Goal: Transaction & Acquisition: Obtain resource

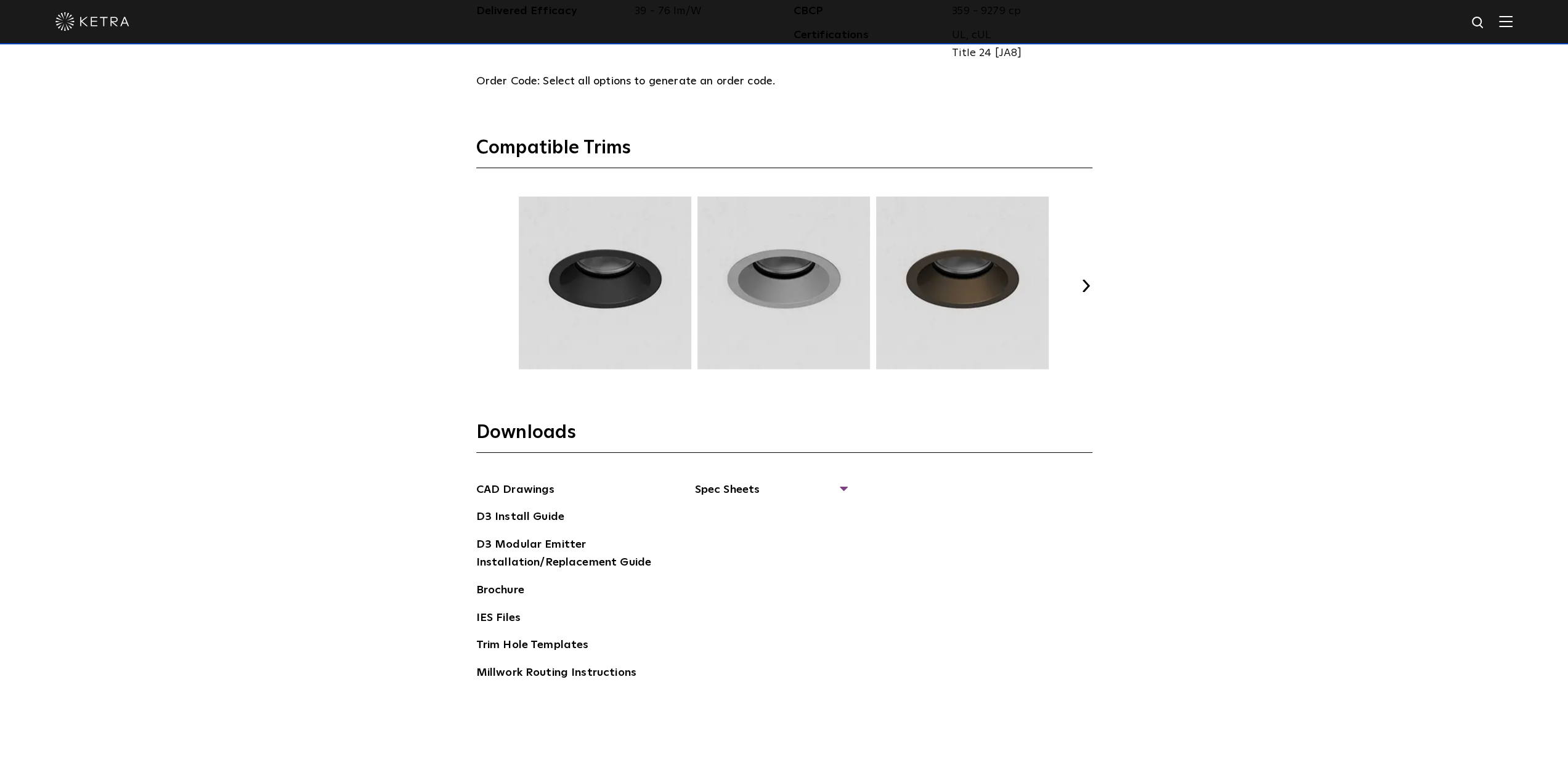
scroll to position [1910, 0]
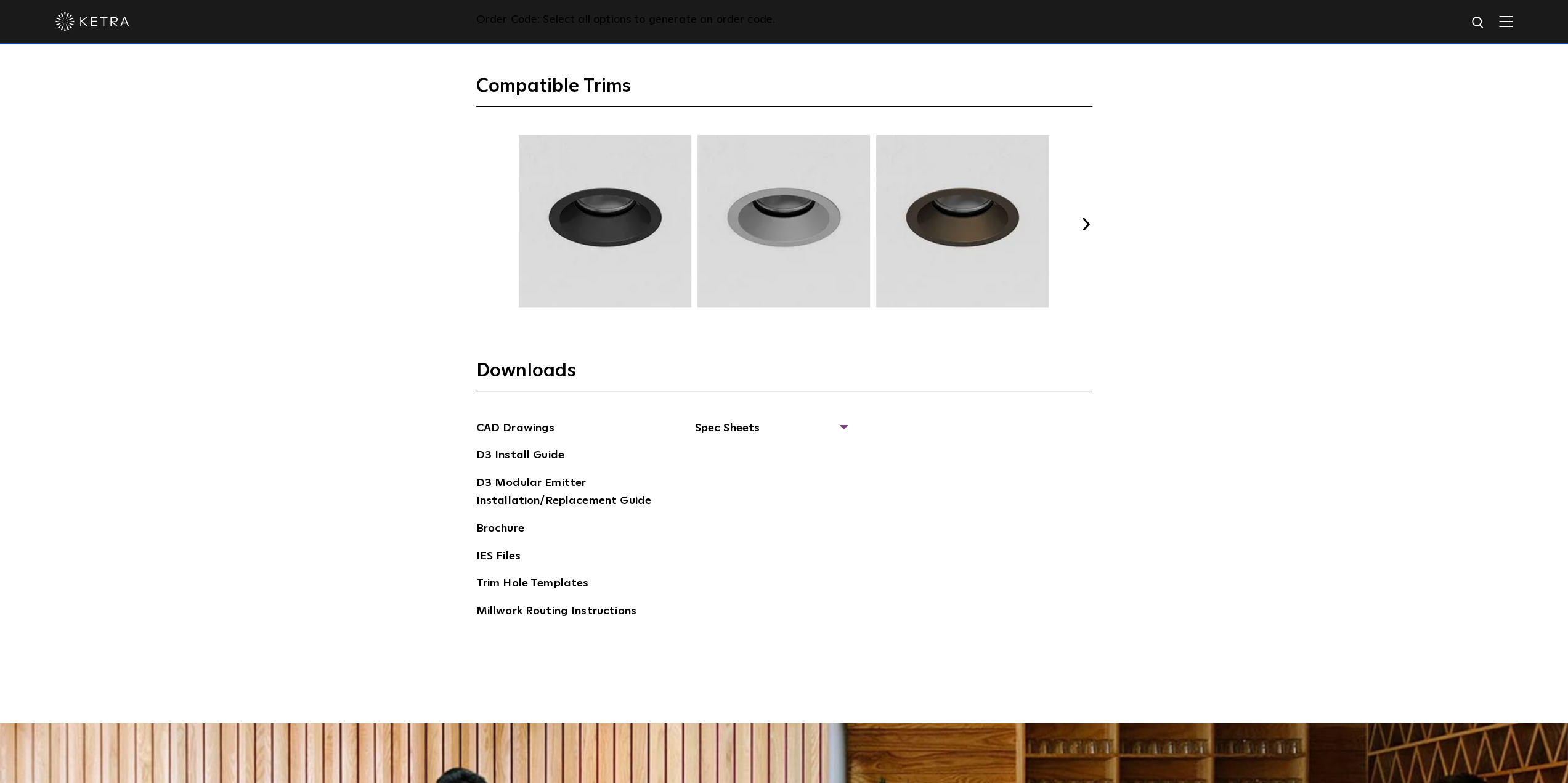
click at [1088, 221] on button "Next" at bounding box center [1086, 224] width 12 height 12
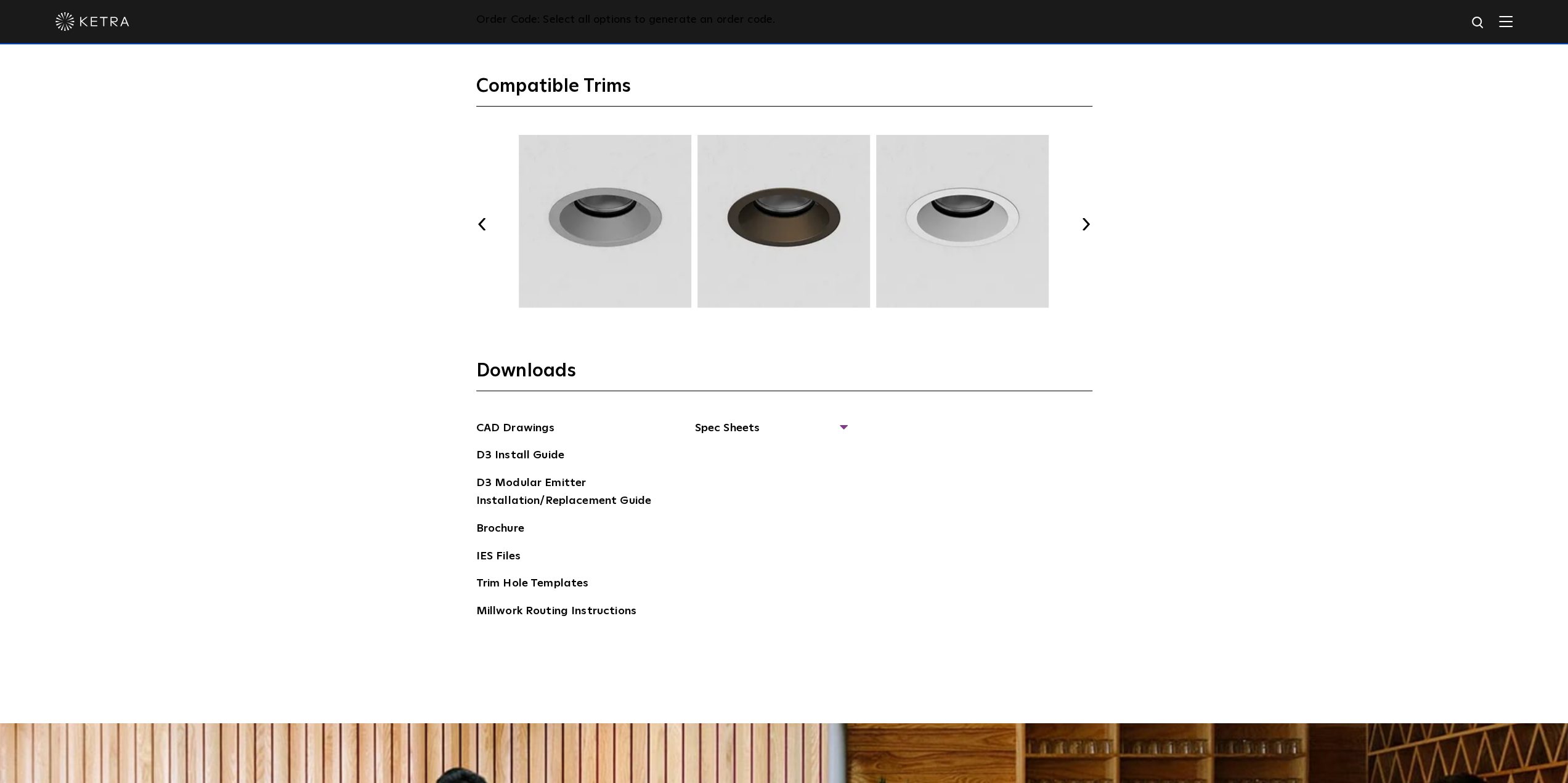
click at [1088, 221] on button "Next" at bounding box center [1086, 224] width 12 height 12
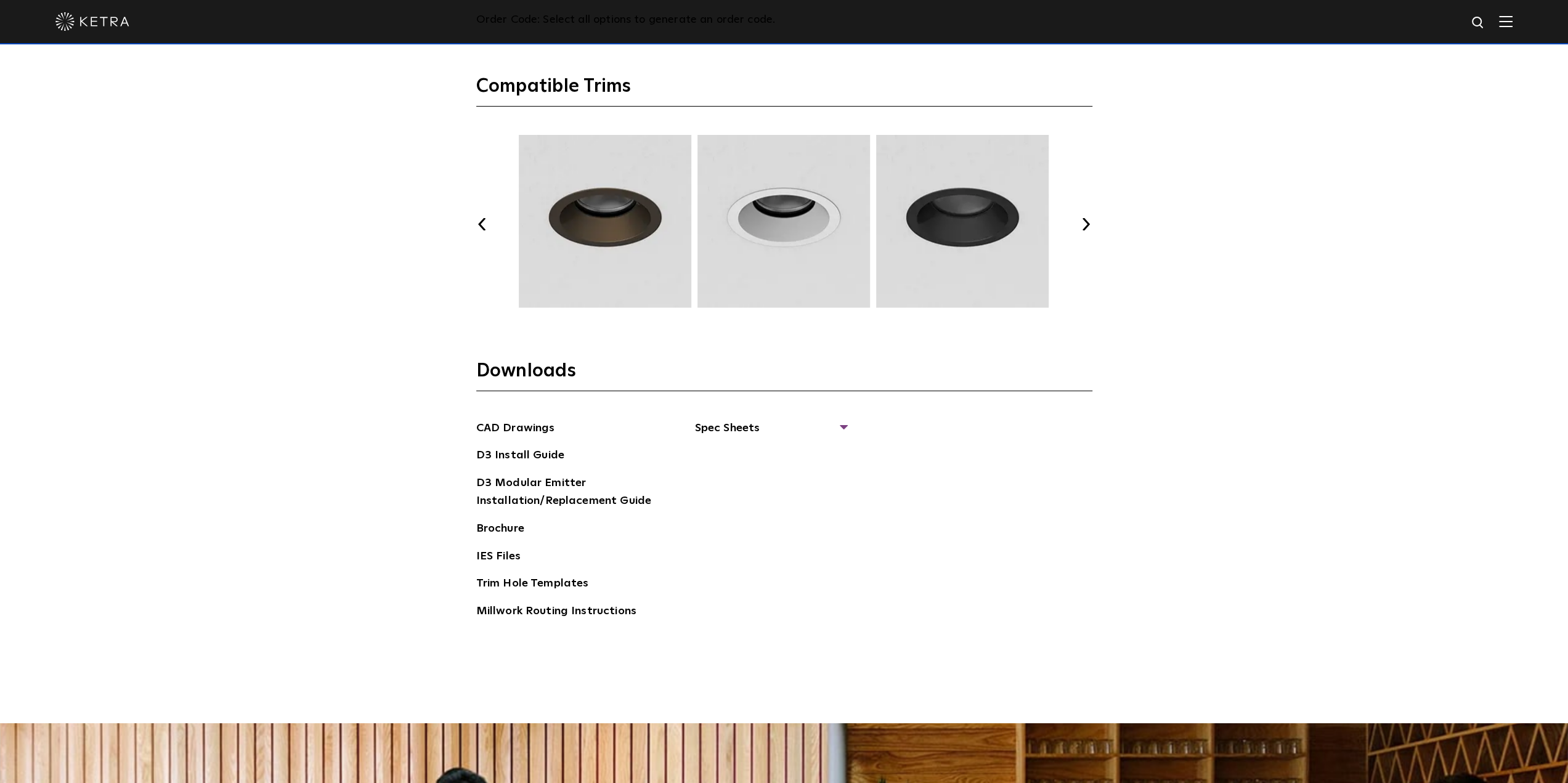
click at [1088, 221] on button "Next" at bounding box center [1086, 224] width 12 height 12
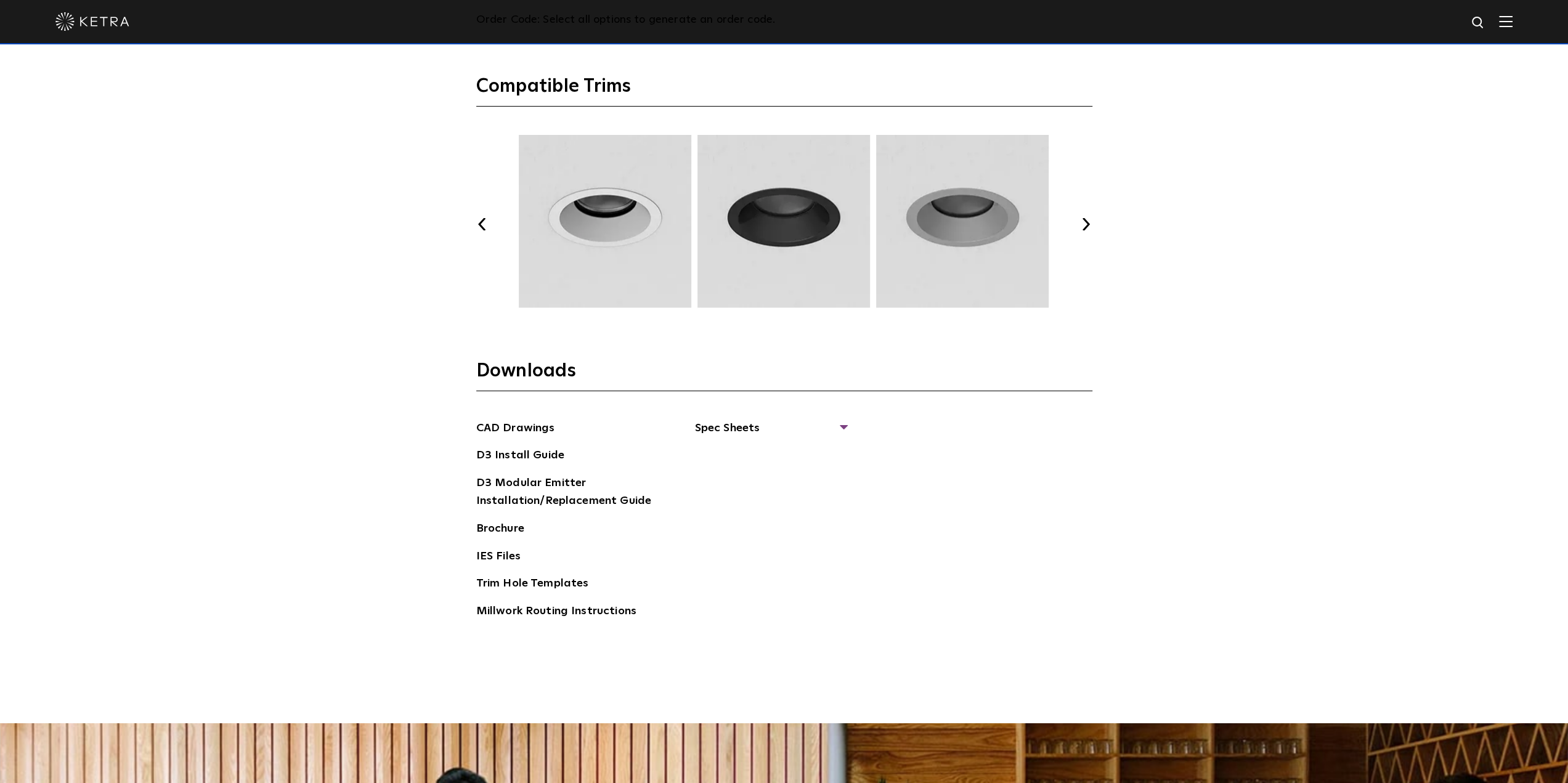
click at [1088, 222] on button "Next" at bounding box center [1086, 224] width 12 height 12
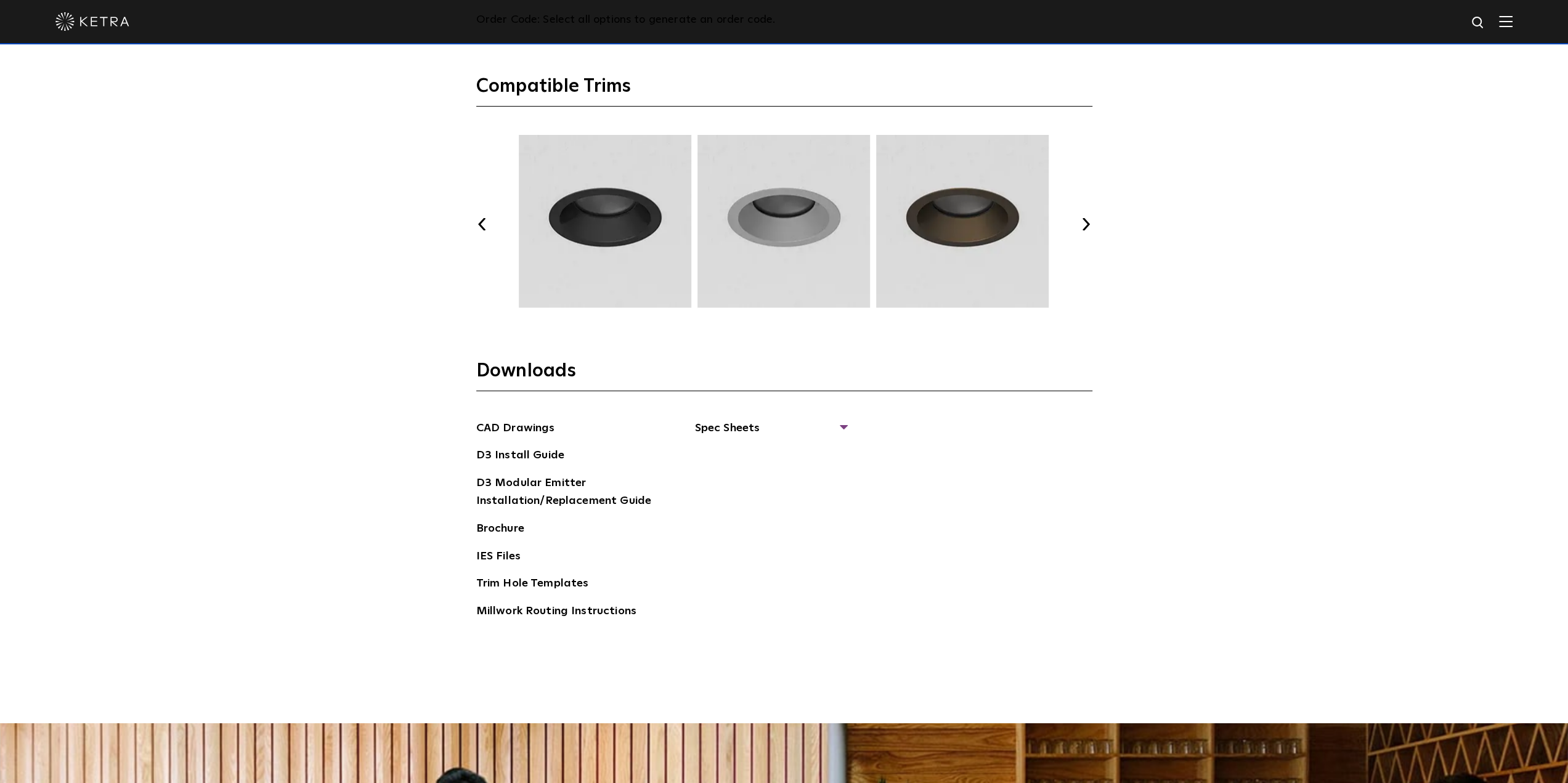
click at [1088, 222] on button "Next" at bounding box center [1086, 224] width 12 height 12
click at [1088, 219] on button "Next" at bounding box center [1086, 224] width 12 height 12
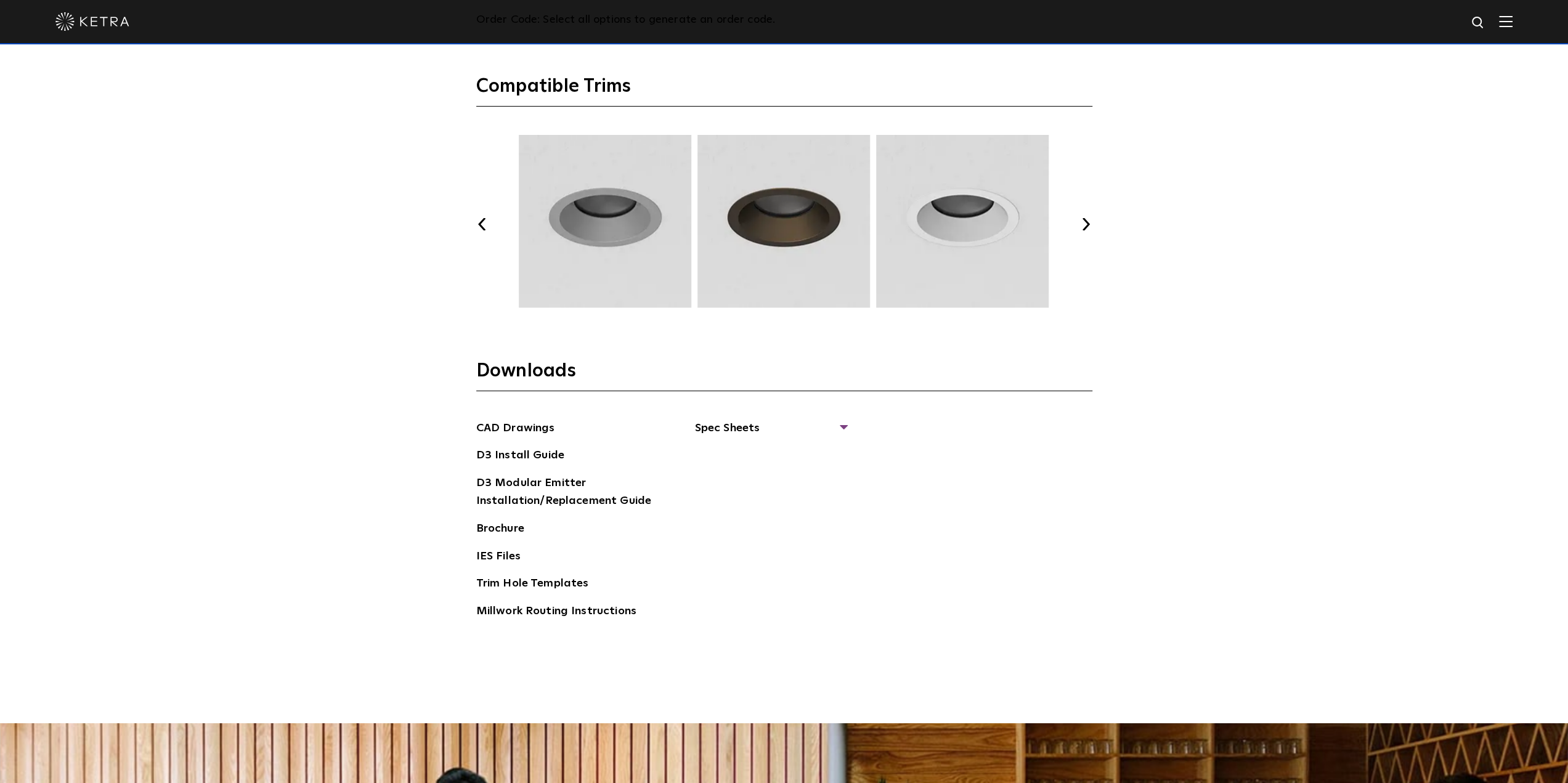
click at [1088, 219] on button "Next" at bounding box center [1086, 224] width 12 height 12
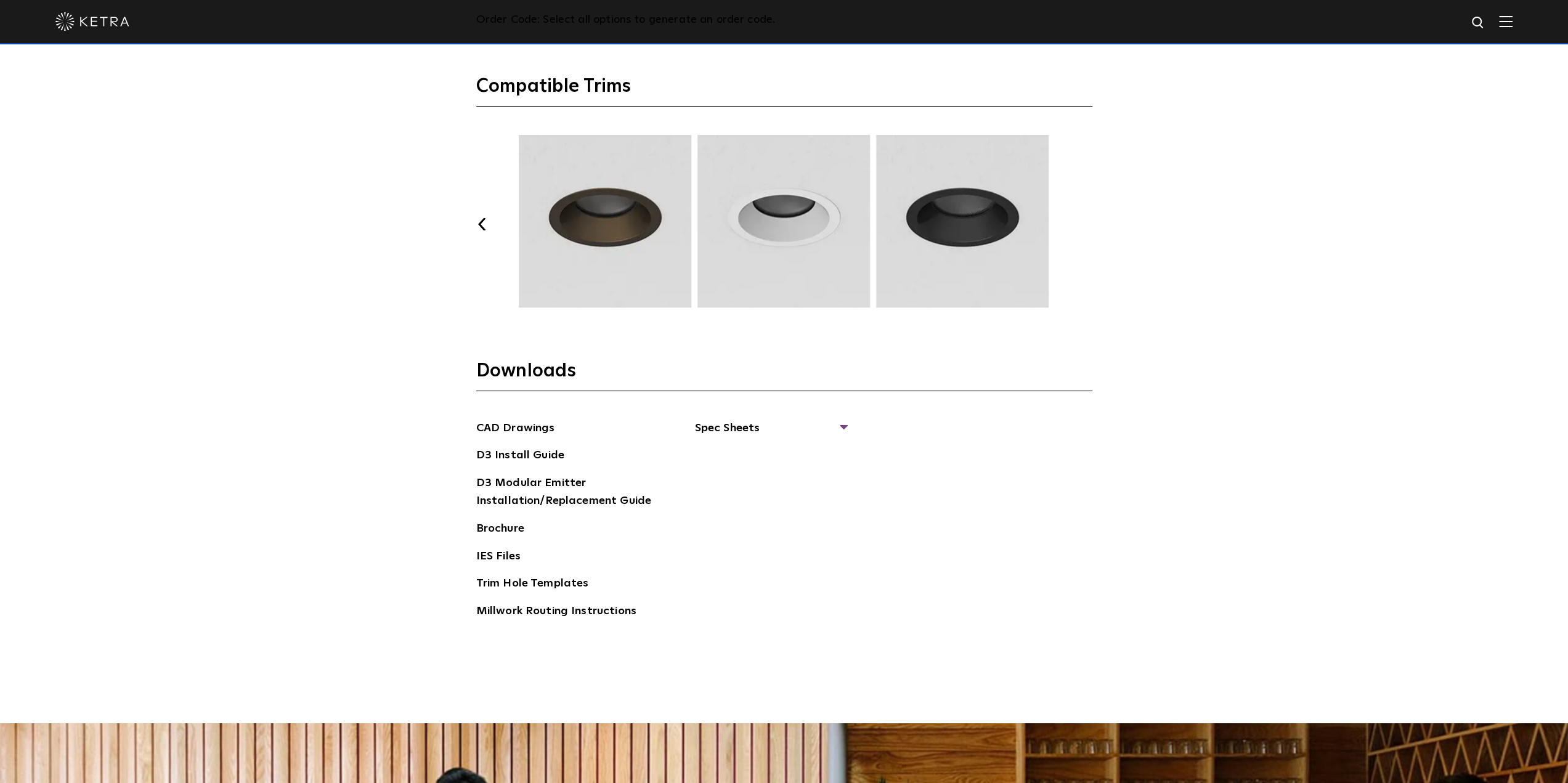
click at [1088, 219] on button "Next" at bounding box center [1086, 224] width 12 height 12
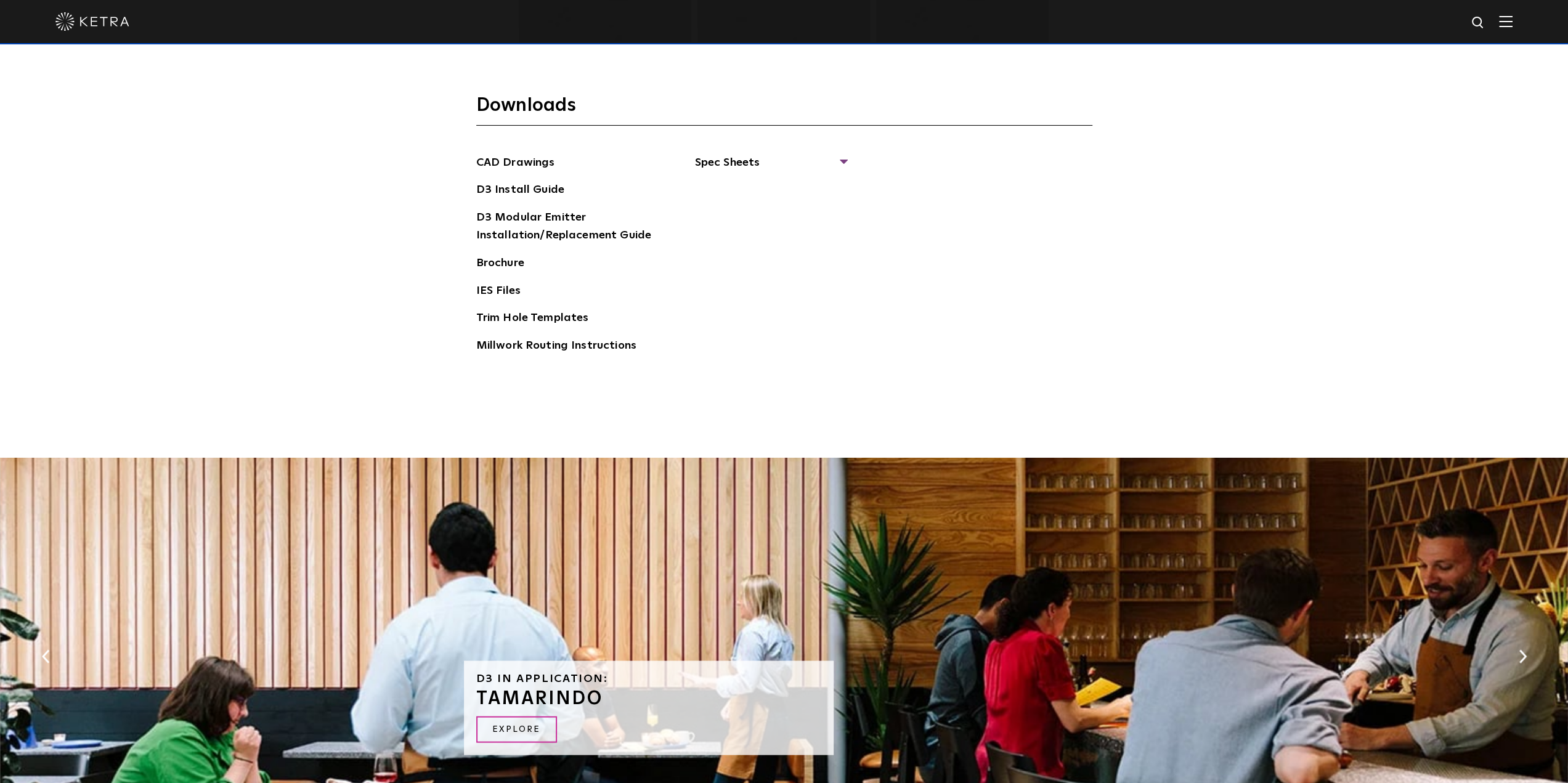
scroll to position [2094, 0]
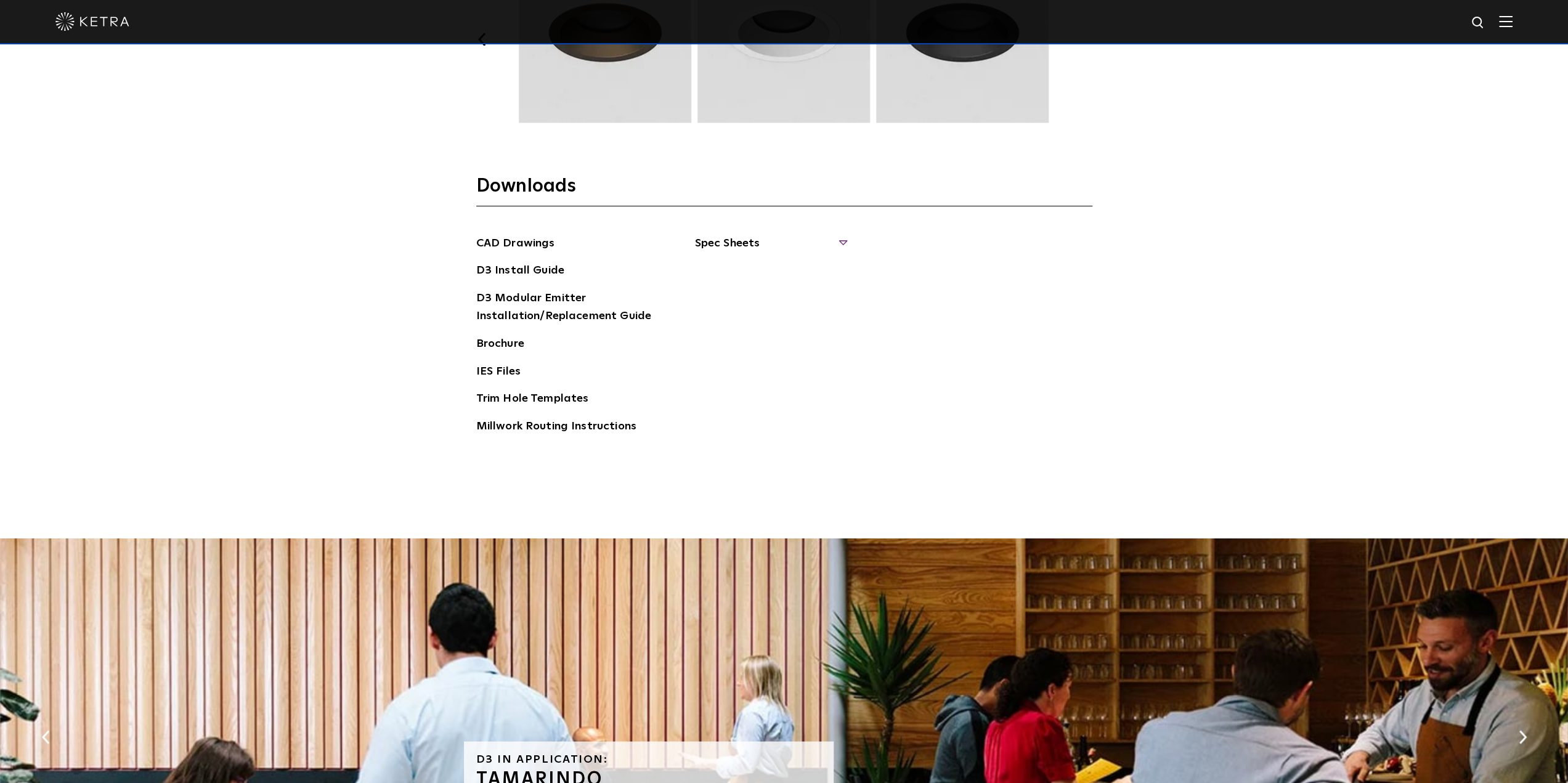
click at [721, 246] on span "Spec Sheets" at bounding box center [770, 248] width 151 height 27
click at [1068, 367] on div "CAD Drawings D3 Install Guide D3 Modular Emitter Installation/Replacement Guide…" at bounding box center [785, 340] width 617 height 211
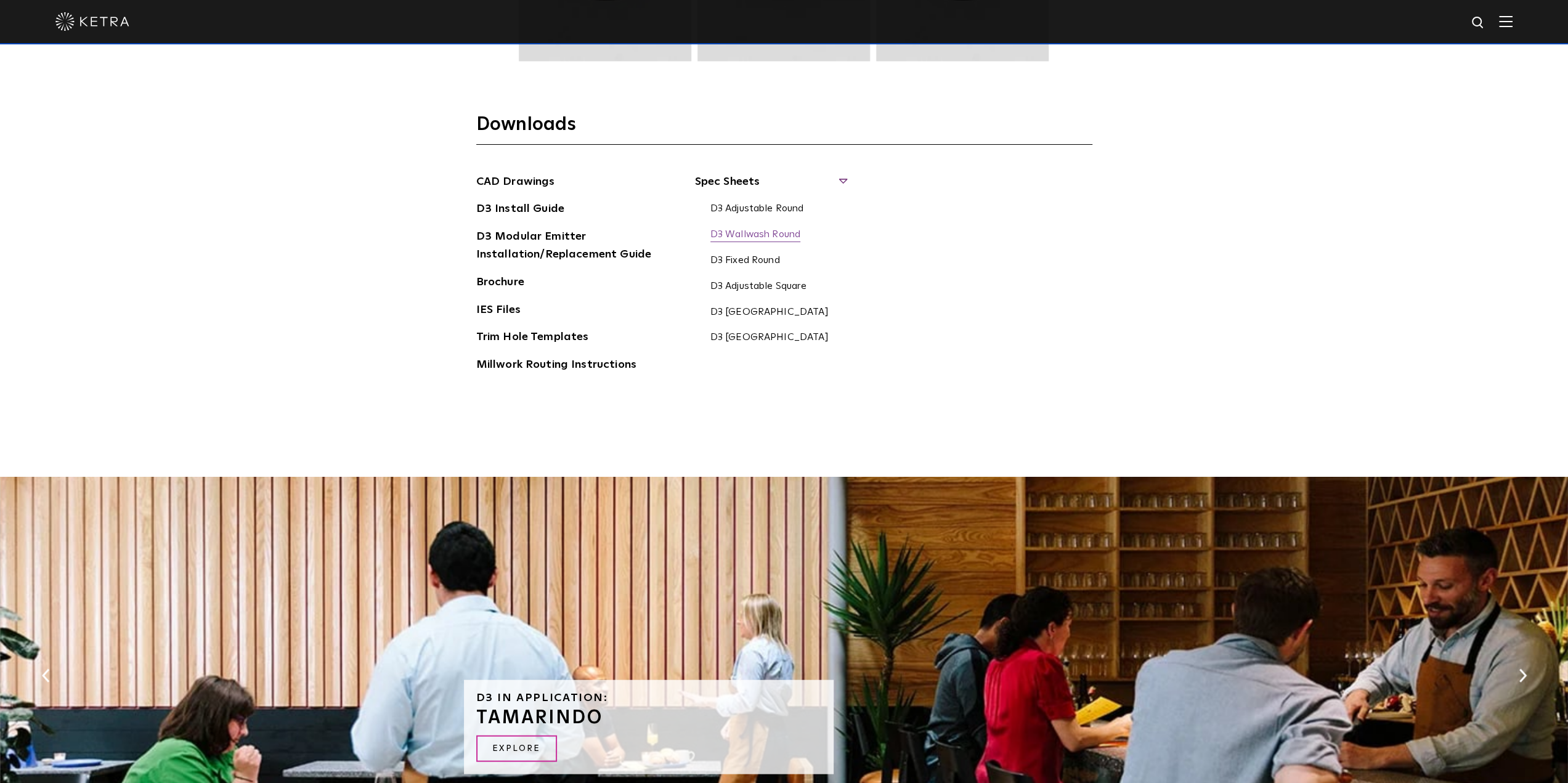
scroll to position [2218, 0]
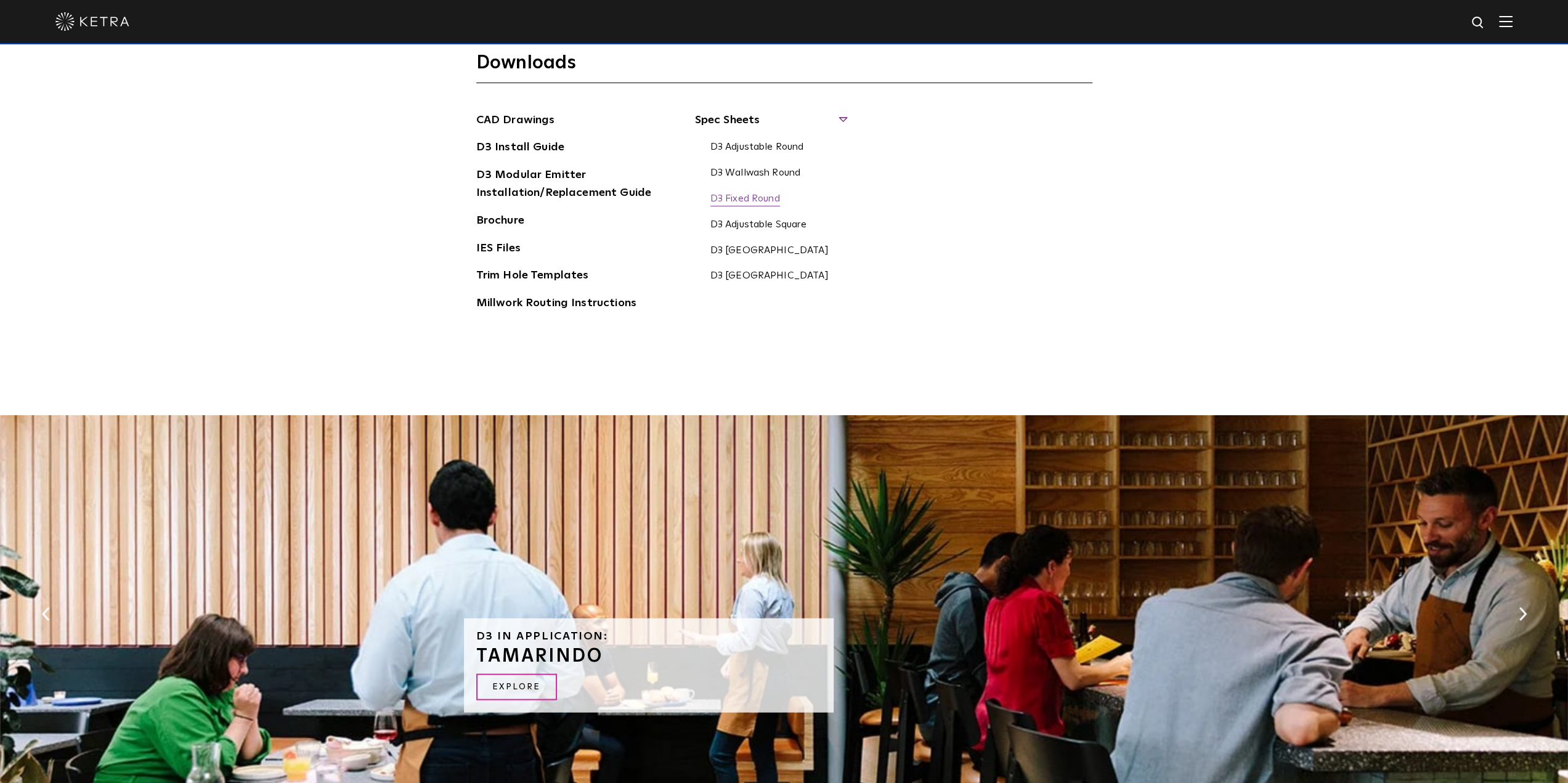
click at [747, 196] on link "D3 Fixed Round" at bounding box center [745, 199] width 69 height 14
click at [513, 243] on link "IES Files" at bounding box center [498, 249] width 44 height 19
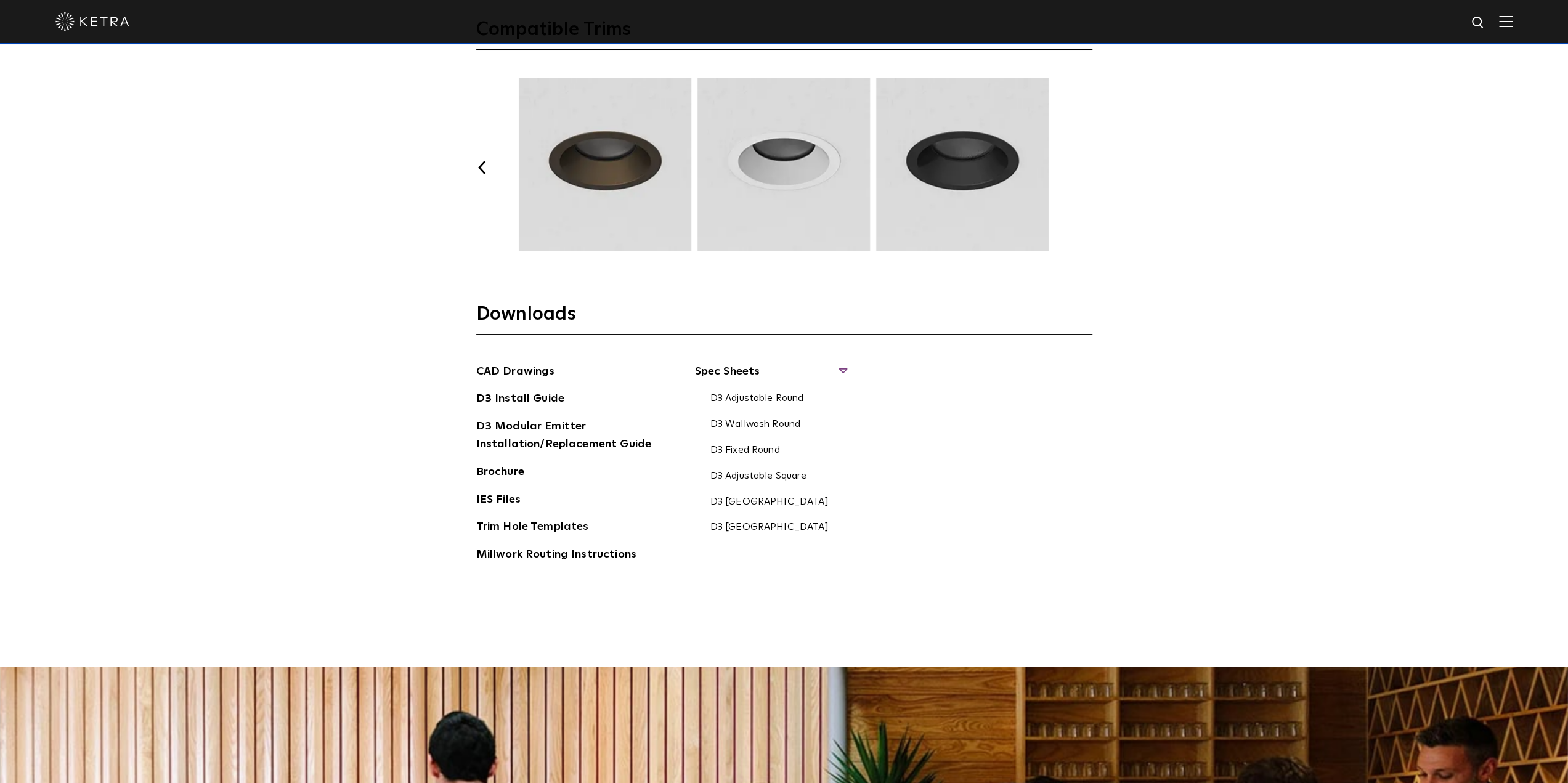
scroll to position [1837, 0]
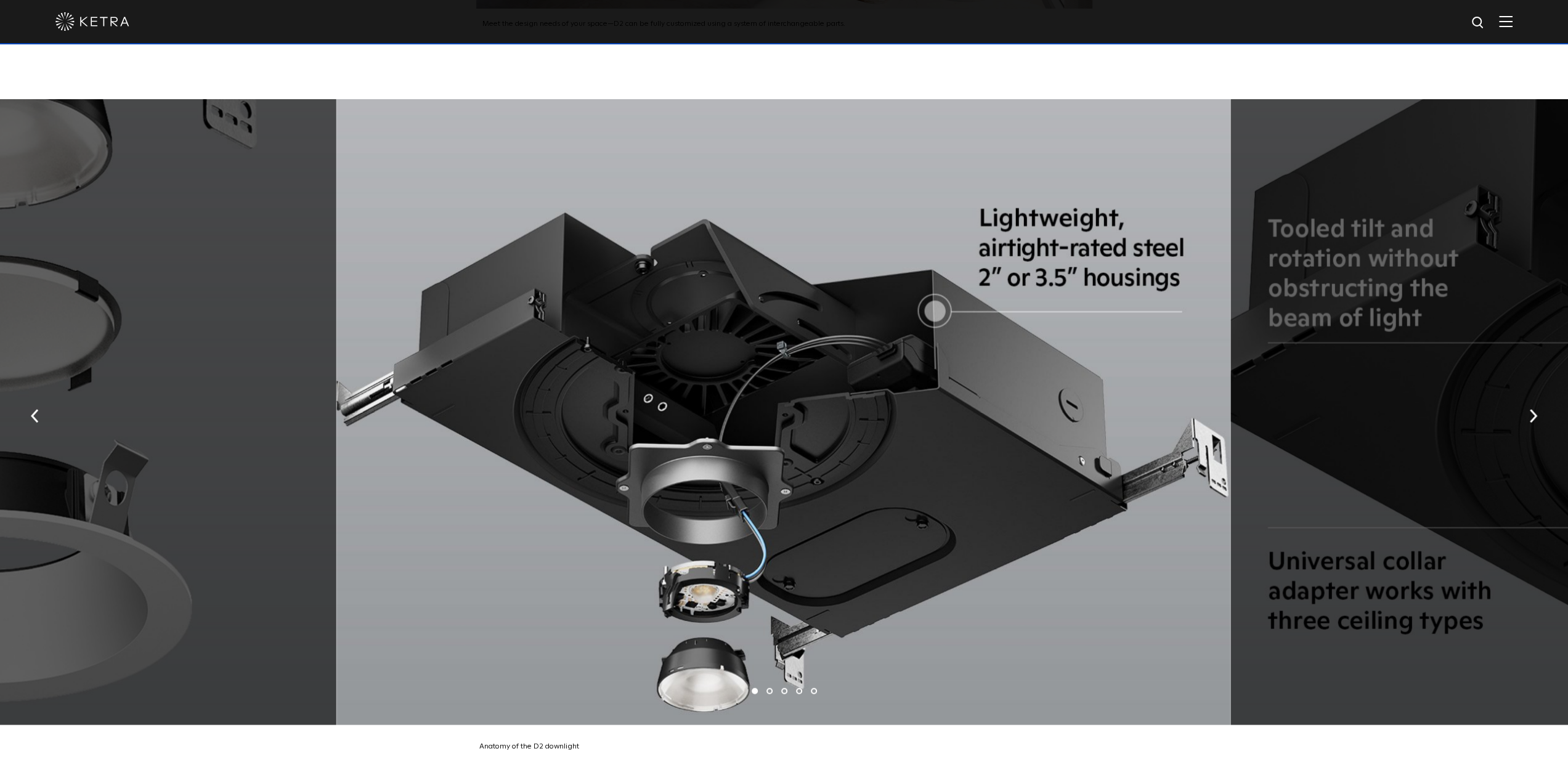
scroll to position [2772, 0]
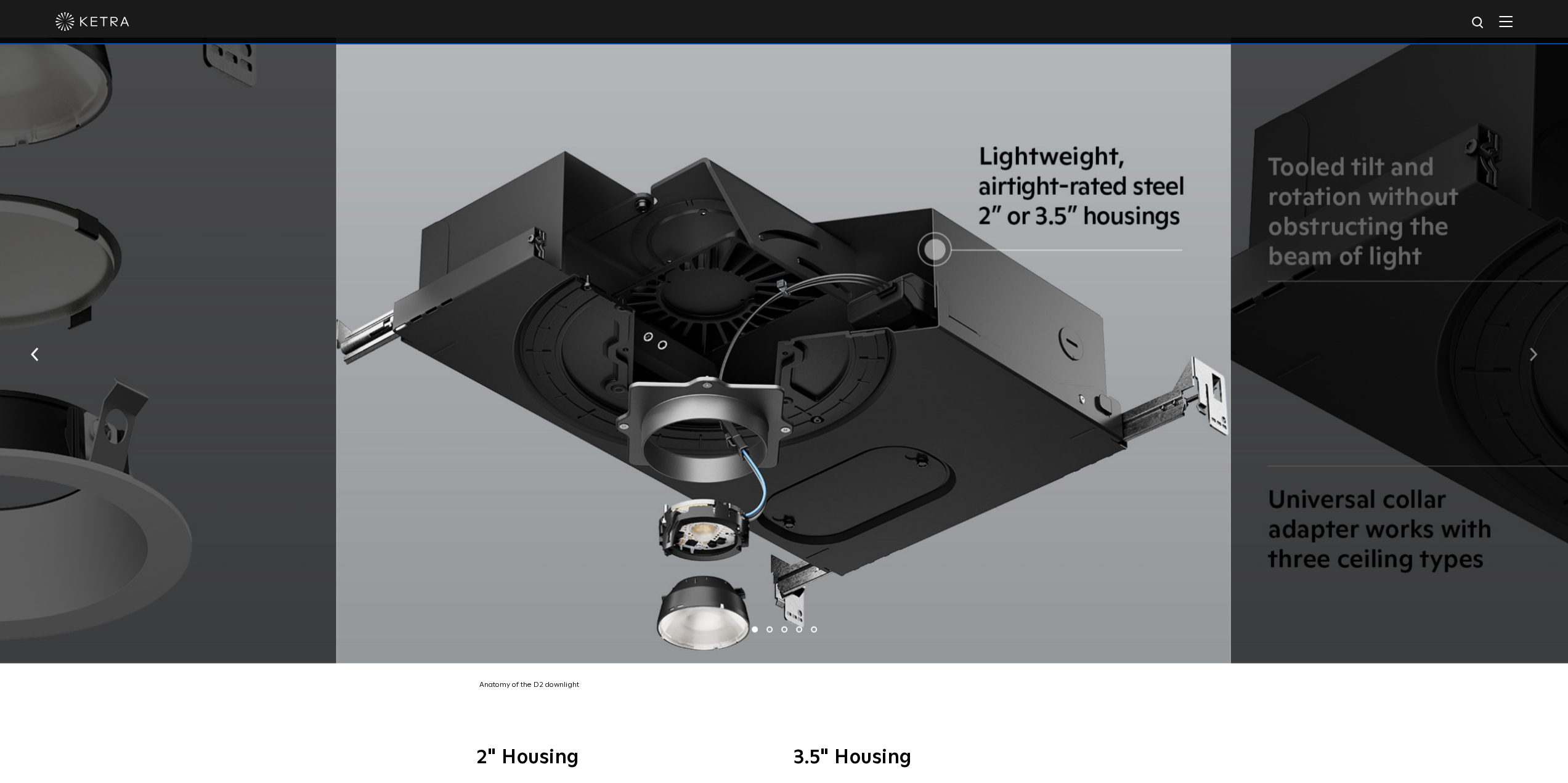
click at [1539, 347] on button "button" at bounding box center [1533, 353] width 27 height 43
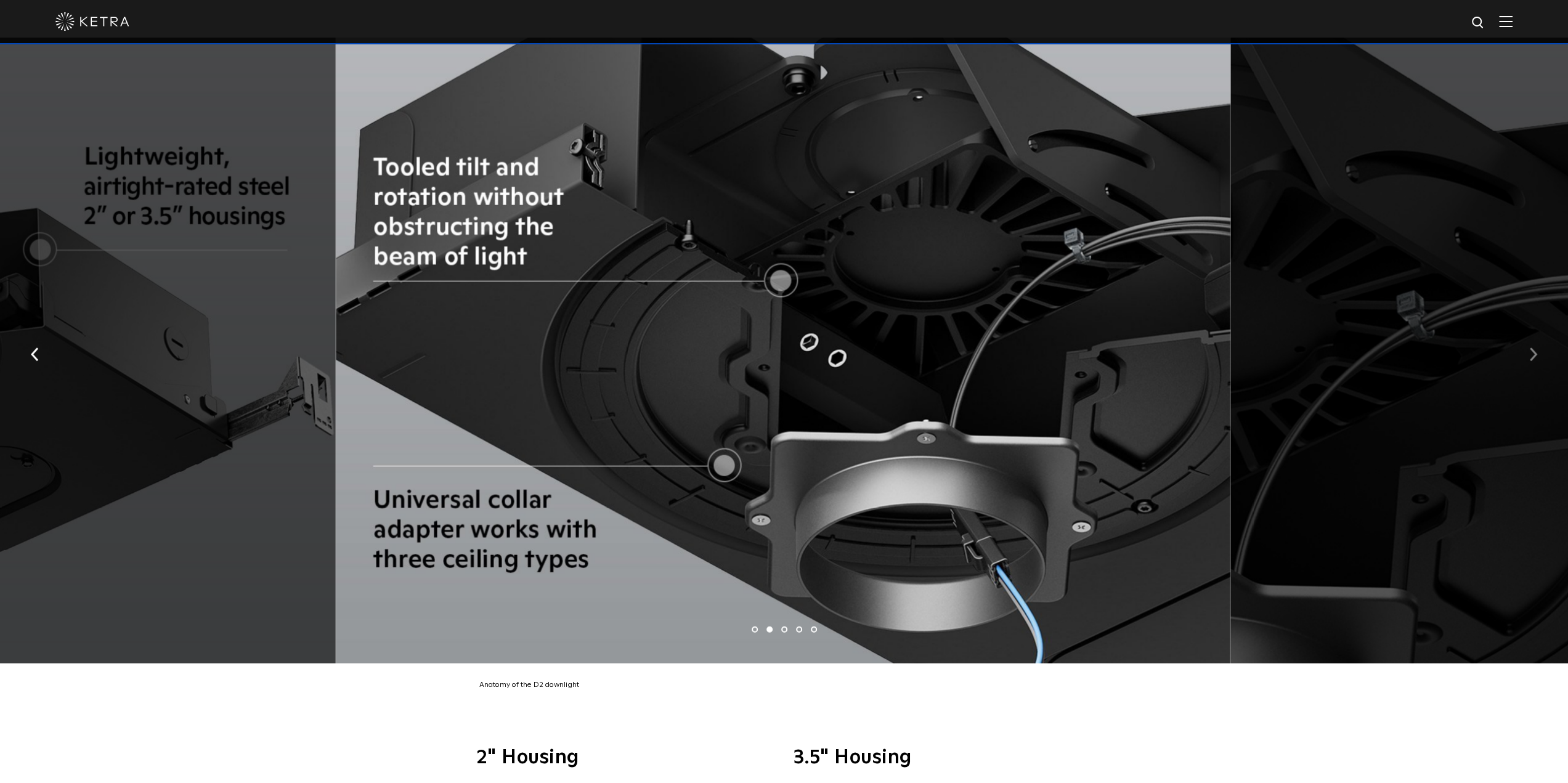
click at [1539, 347] on button "button" at bounding box center [1533, 353] width 27 height 43
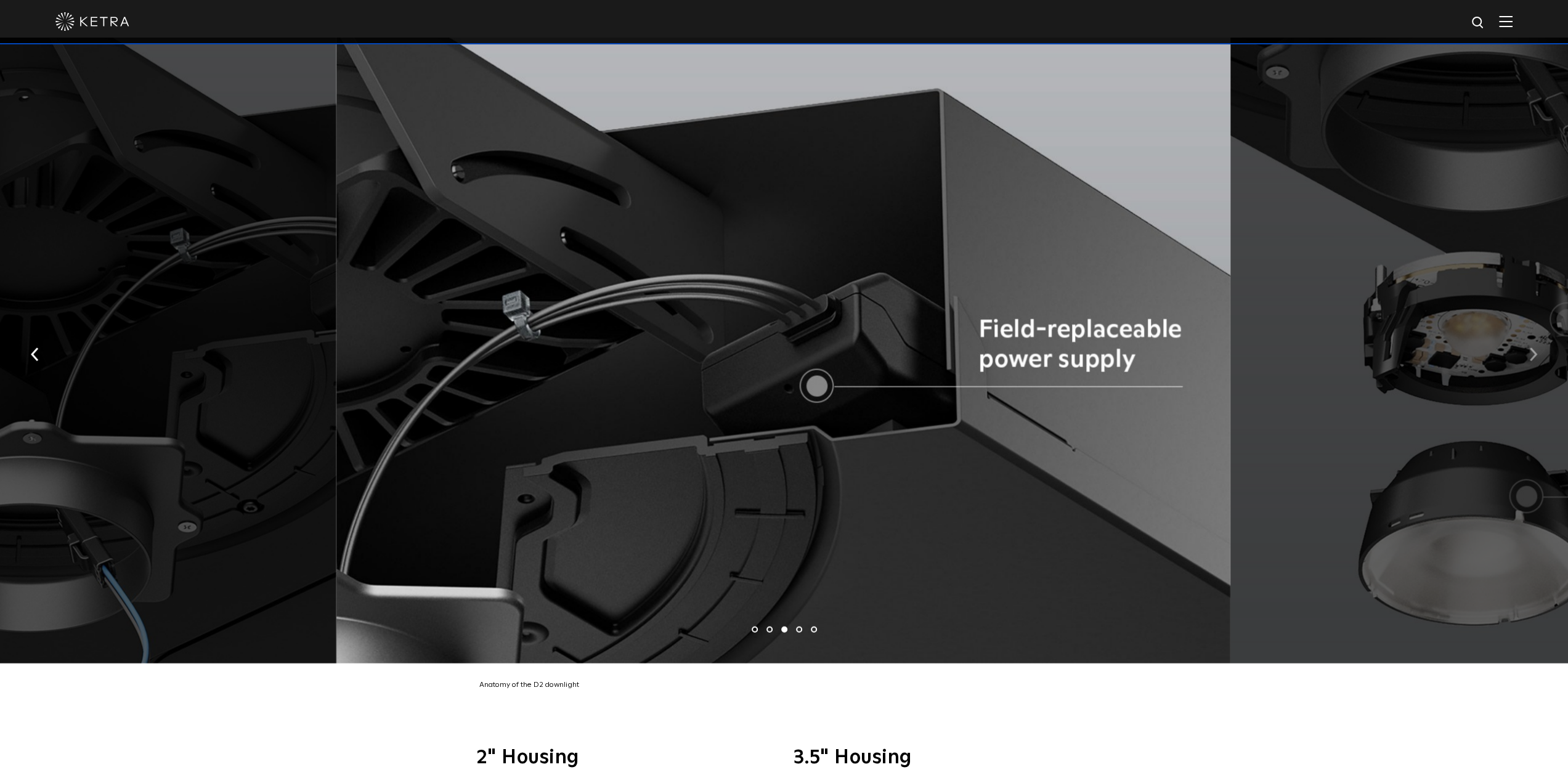
click at [1539, 347] on button "button" at bounding box center [1533, 353] width 27 height 43
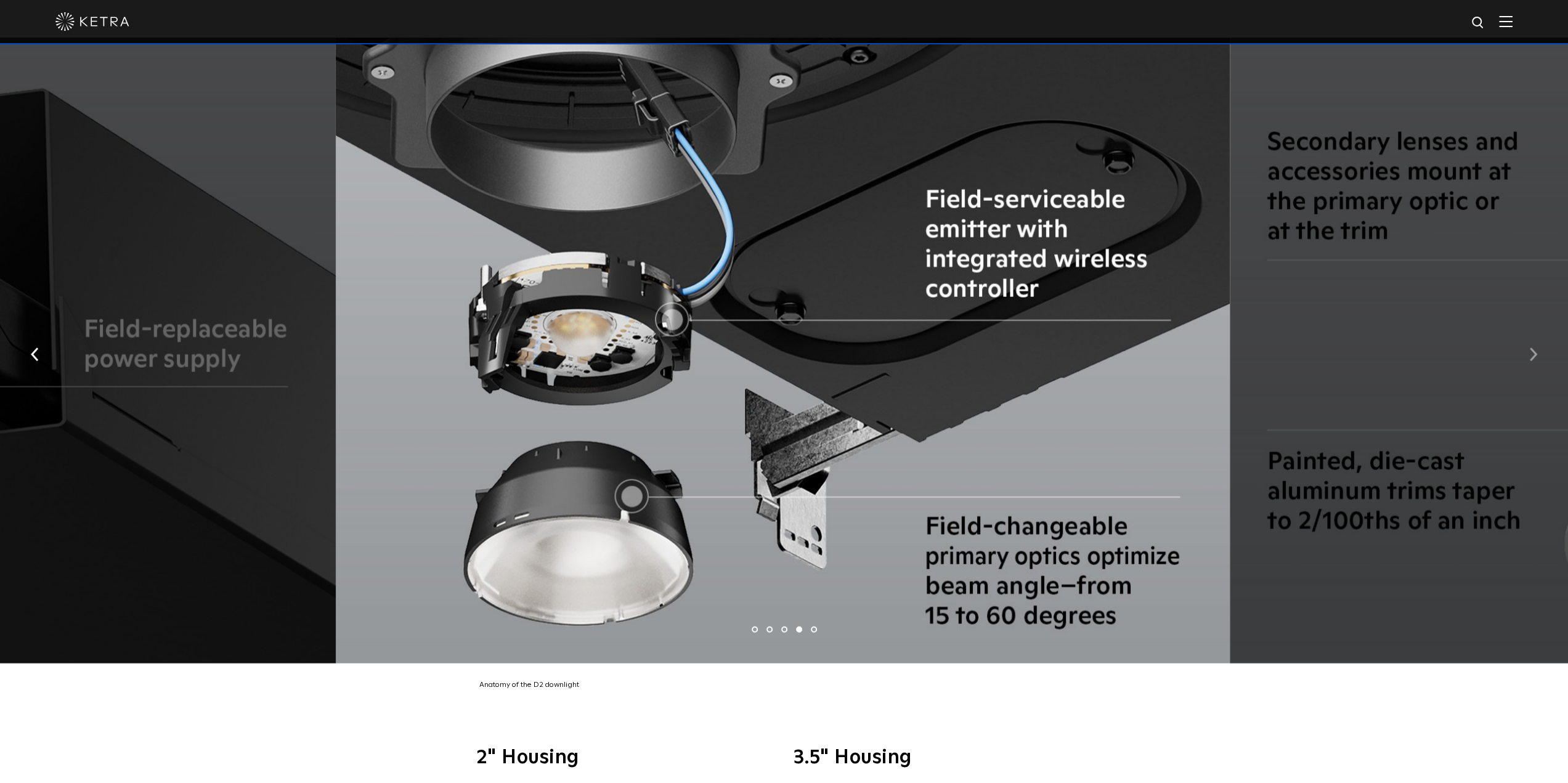
click at [1539, 347] on button "button" at bounding box center [1533, 353] width 27 height 43
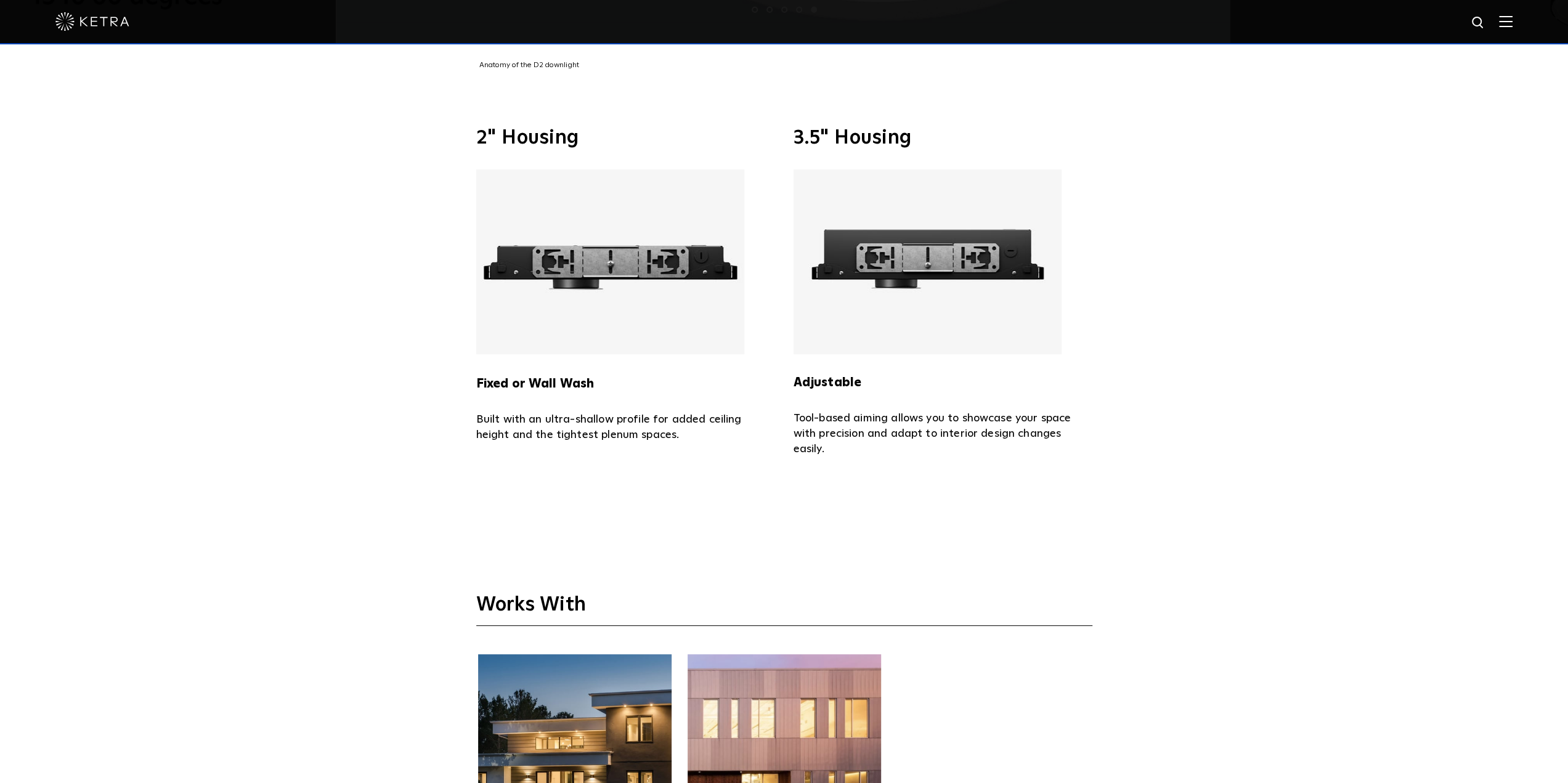
scroll to position [3326, 0]
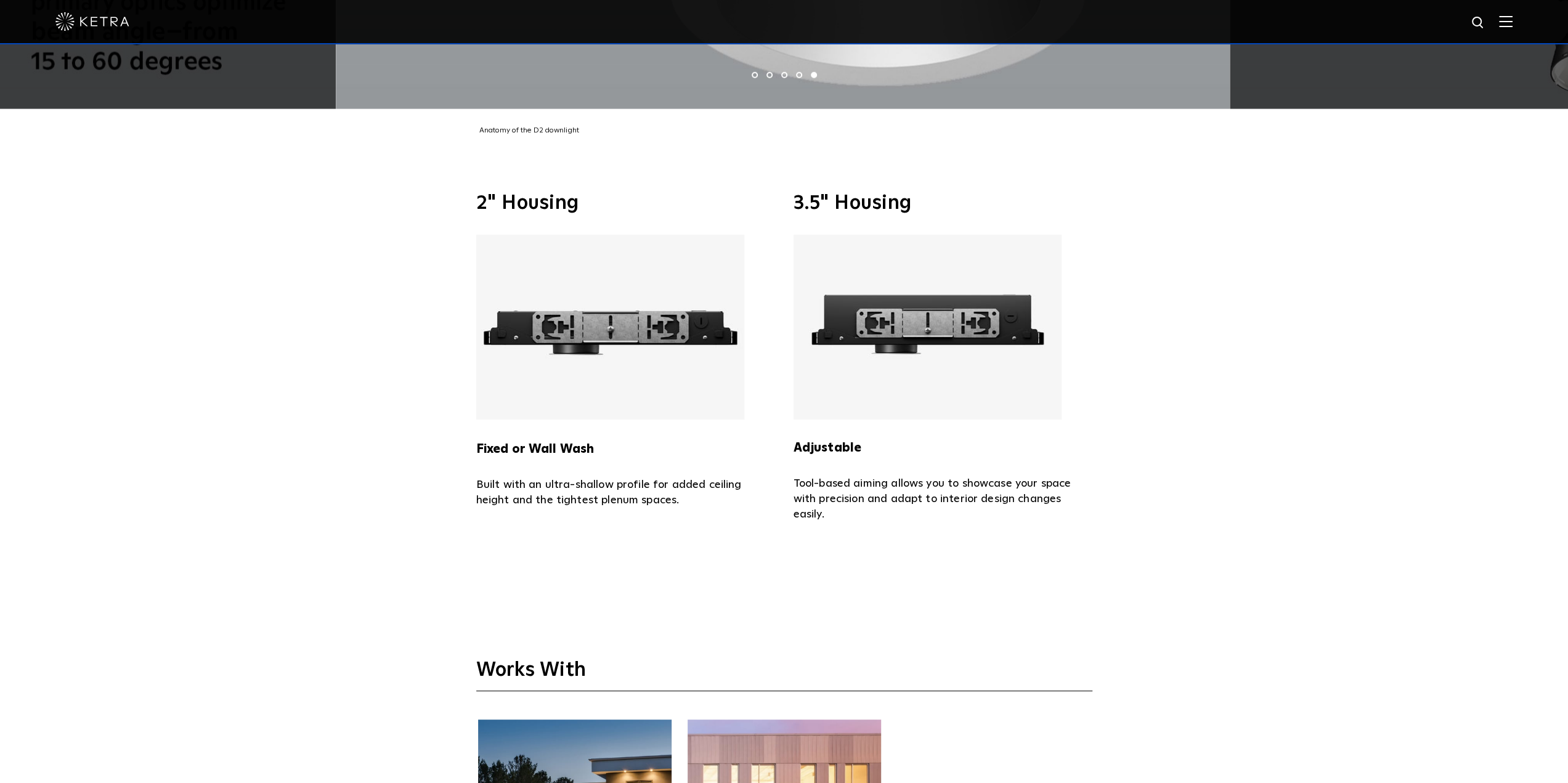
click at [518, 443] on strong "Fixed or Wall Wash" at bounding box center [536, 449] width 118 height 12
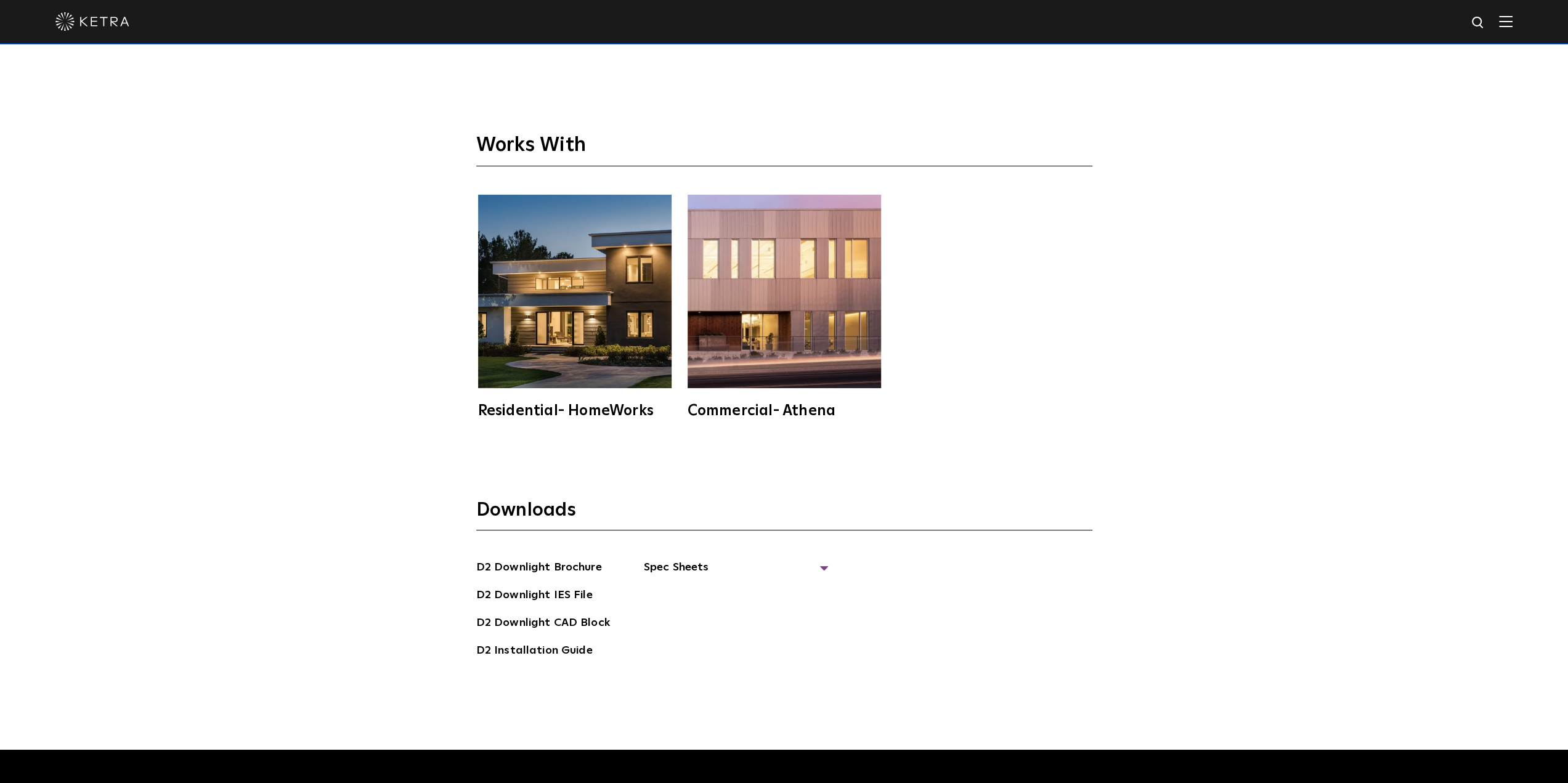
scroll to position [4004, 0]
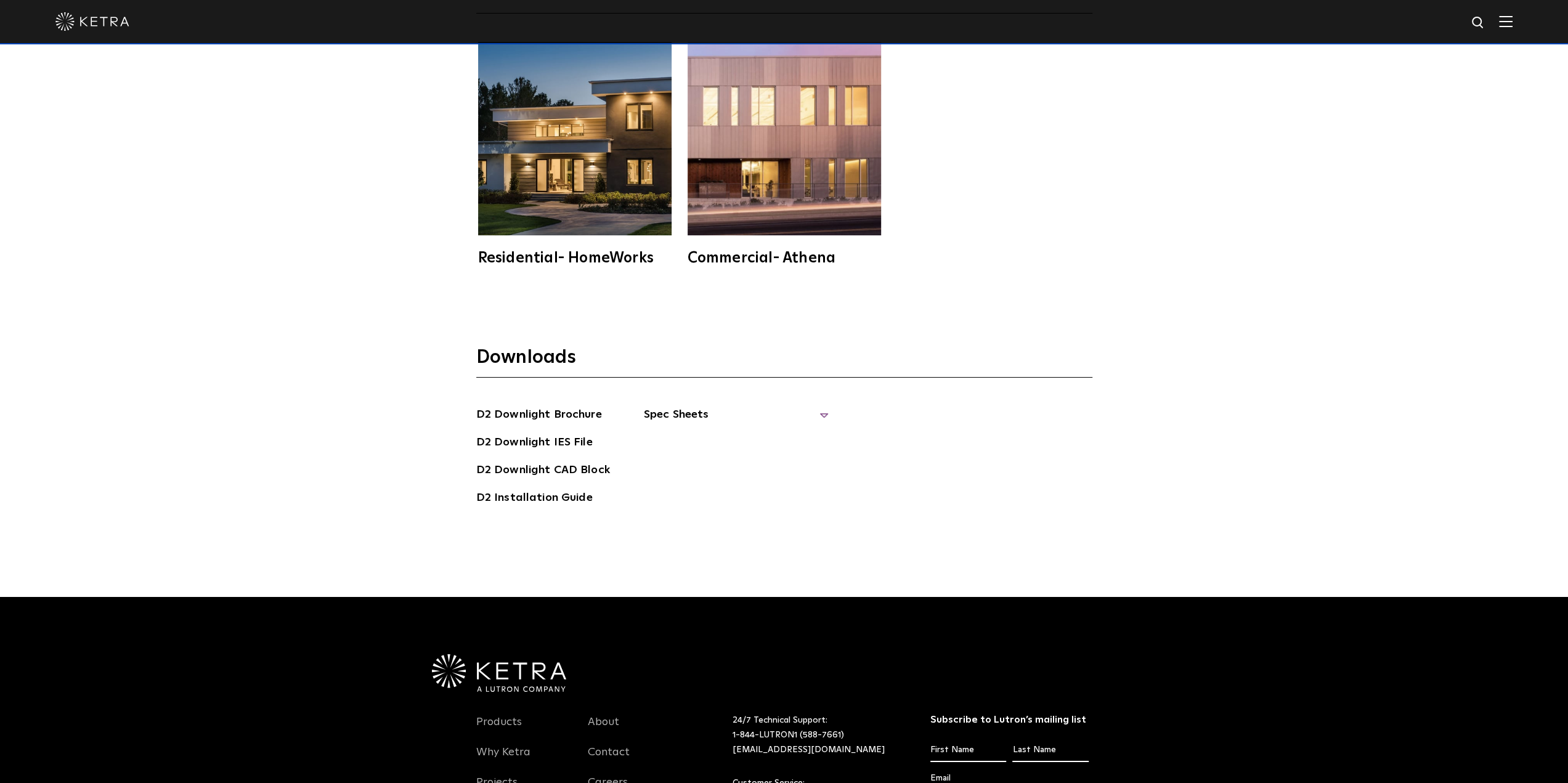
click at [688, 406] on span "Spec Sheets" at bounding box center [736, 420] width 185 height 27
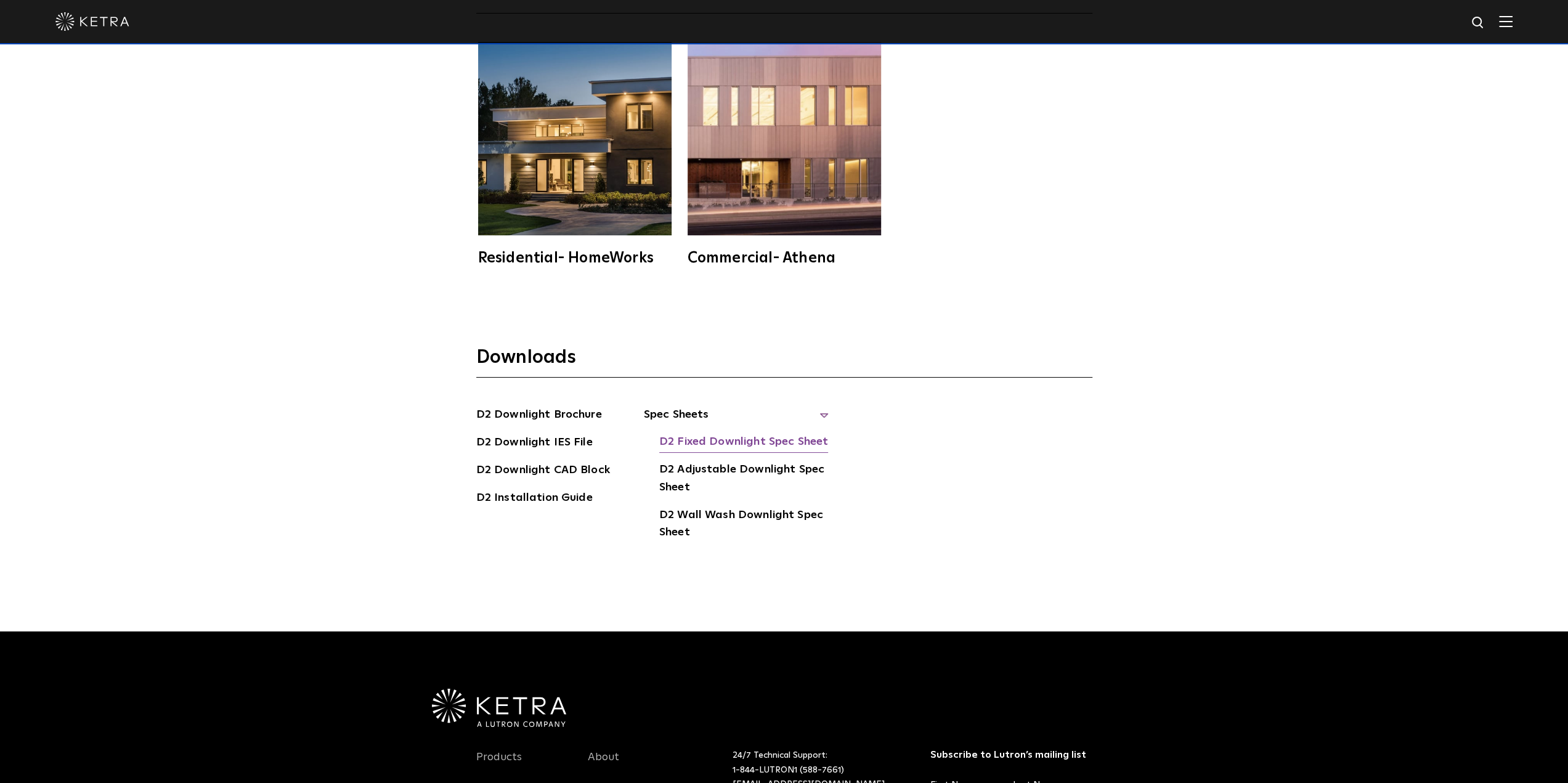
click at [702, 433] on link "D2 Fixed Downlight Spec Sheet" at bounding box center [744, 442] width 169 height 19
